Goal: Find specific page/section: Find specific page/section

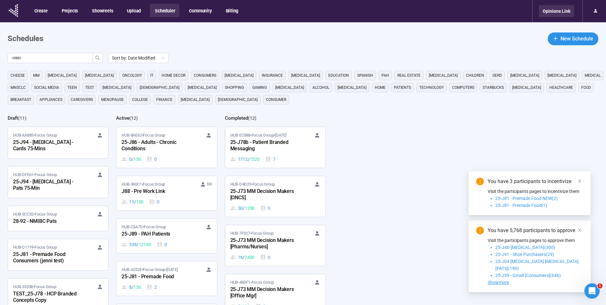
click at [551, 12] on div "Opinions Link" at bounding box center [556, 11] width 35 height 12
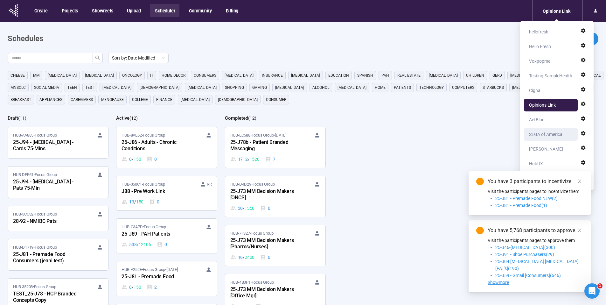
click at [541, 133] on div "SEGA of America" at bounding box center [545, 134] width 33 height 13
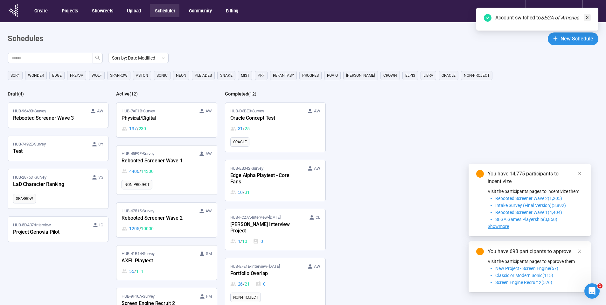
click at [586, 18] on icon "close" at bounding box center [587, 17] width 3 height 3
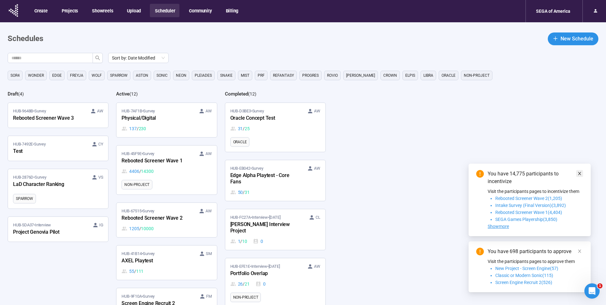
click at [578, 175] on icon "close" at bounding box center [579, 173] width 3 height 3
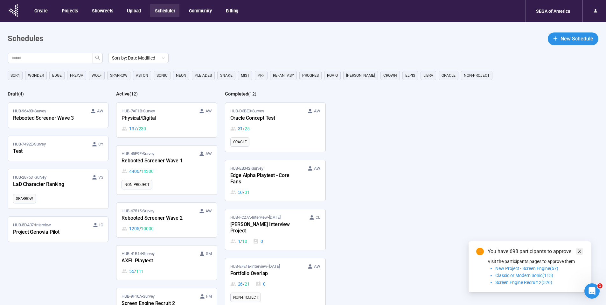
click at [578, 253] on icon "close" at bounding box center [579, 251] width 4 height 4
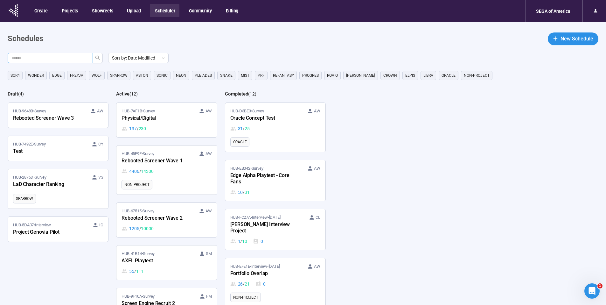
click at [66, 57] on input "text" at bounding box center [47, 57] width 73 height 7
